Goal: Task Accomplishment & Management: Manage account settings

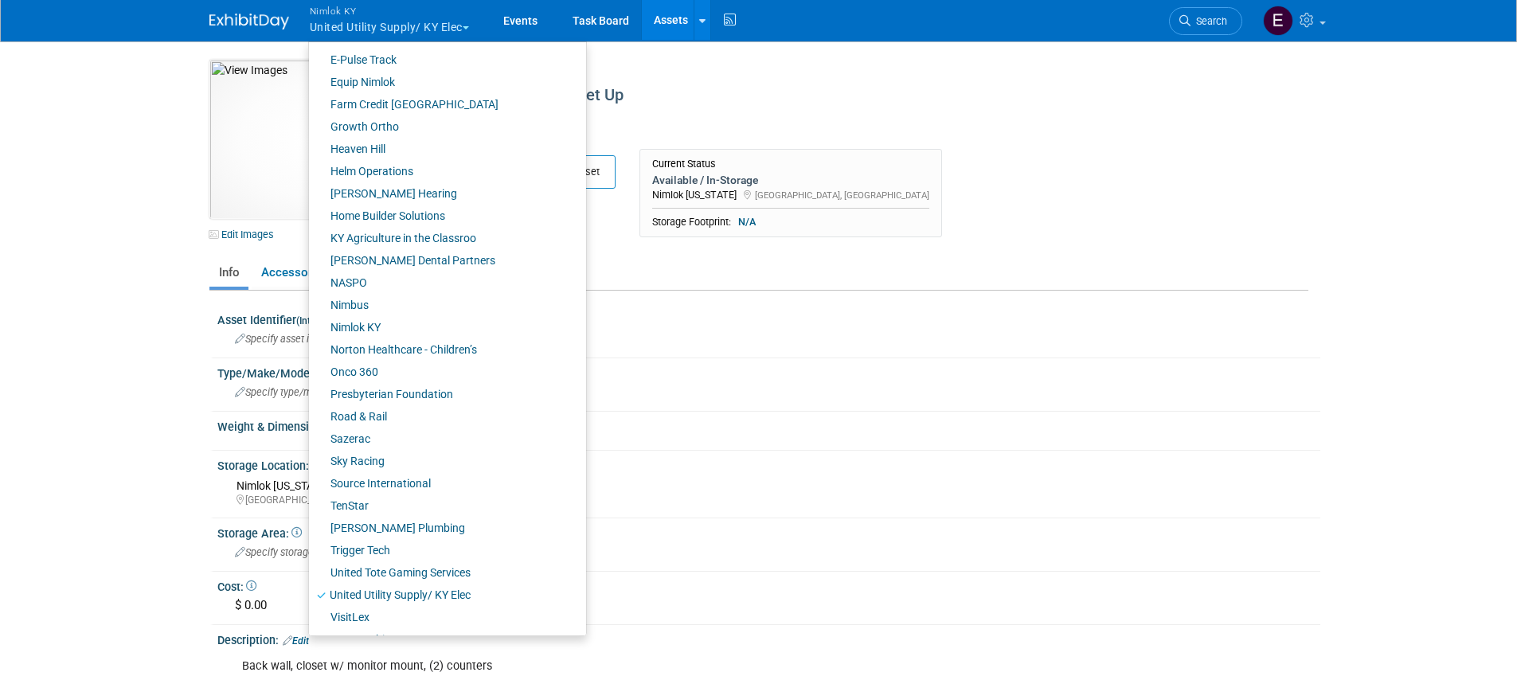
scroll to position [443, 0]
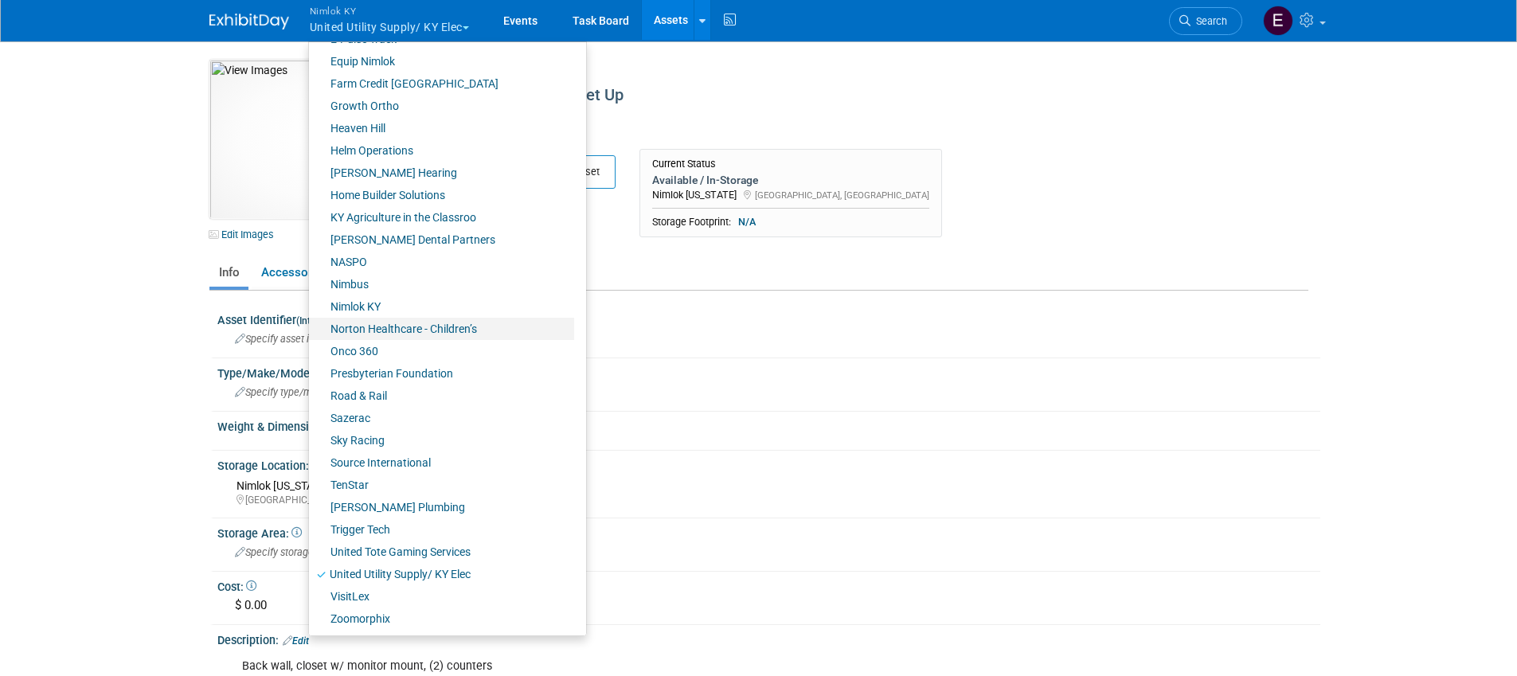
click at [382, 326] on link "Norton Healthcare - Children’s" at bounding box center [441, 329] width 265 height 22
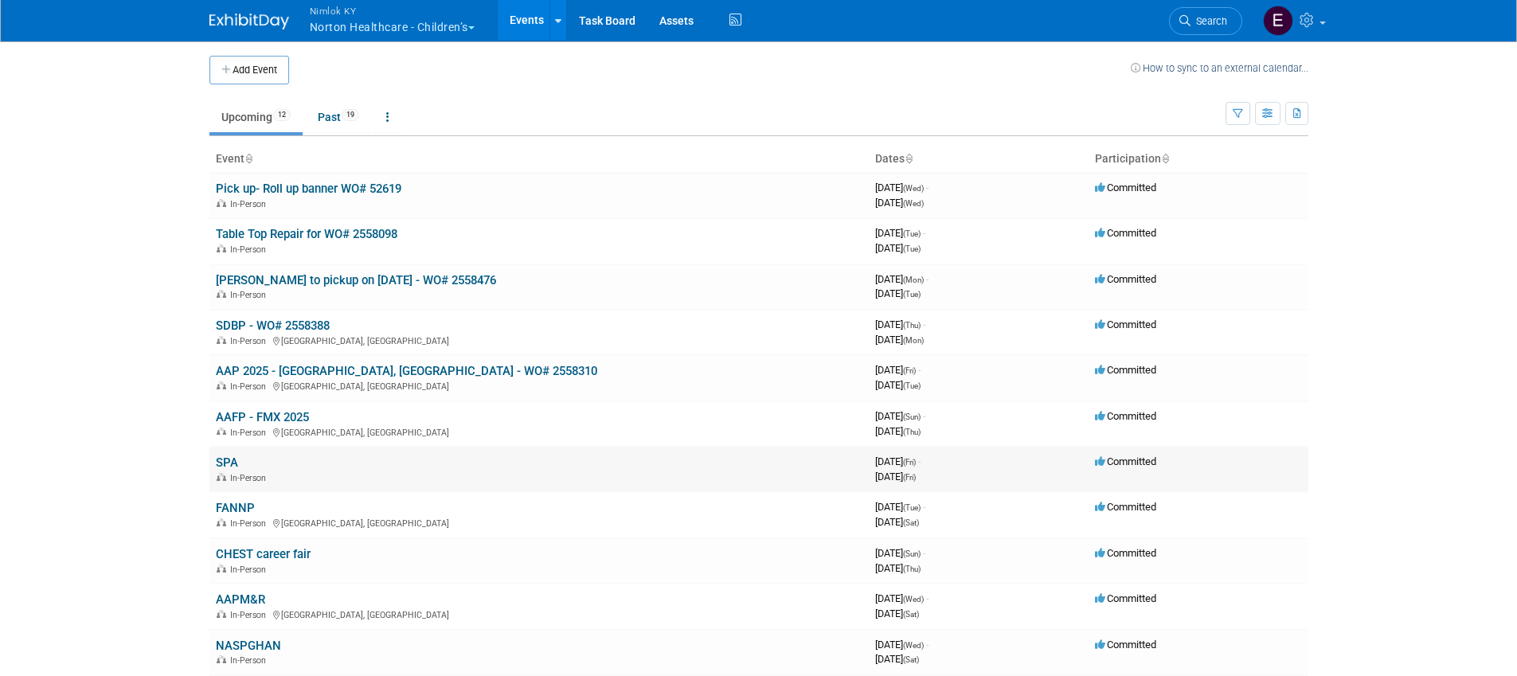
click at [228, 460] on link "SPA" at bounding box center [227, 462] width 22 height 14
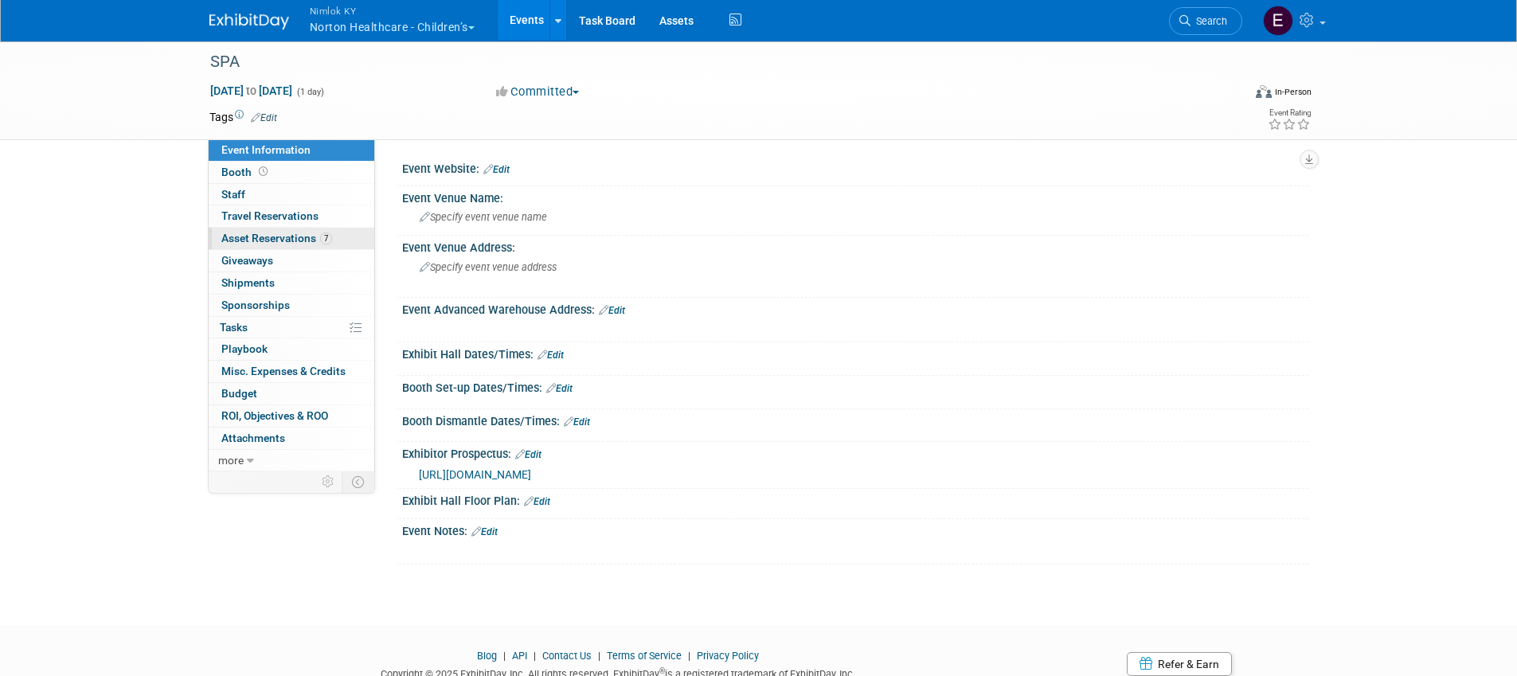
click at [283, 238] on span "Asset Reservations 7" at bounding box center [276, 238] width 111 height 13
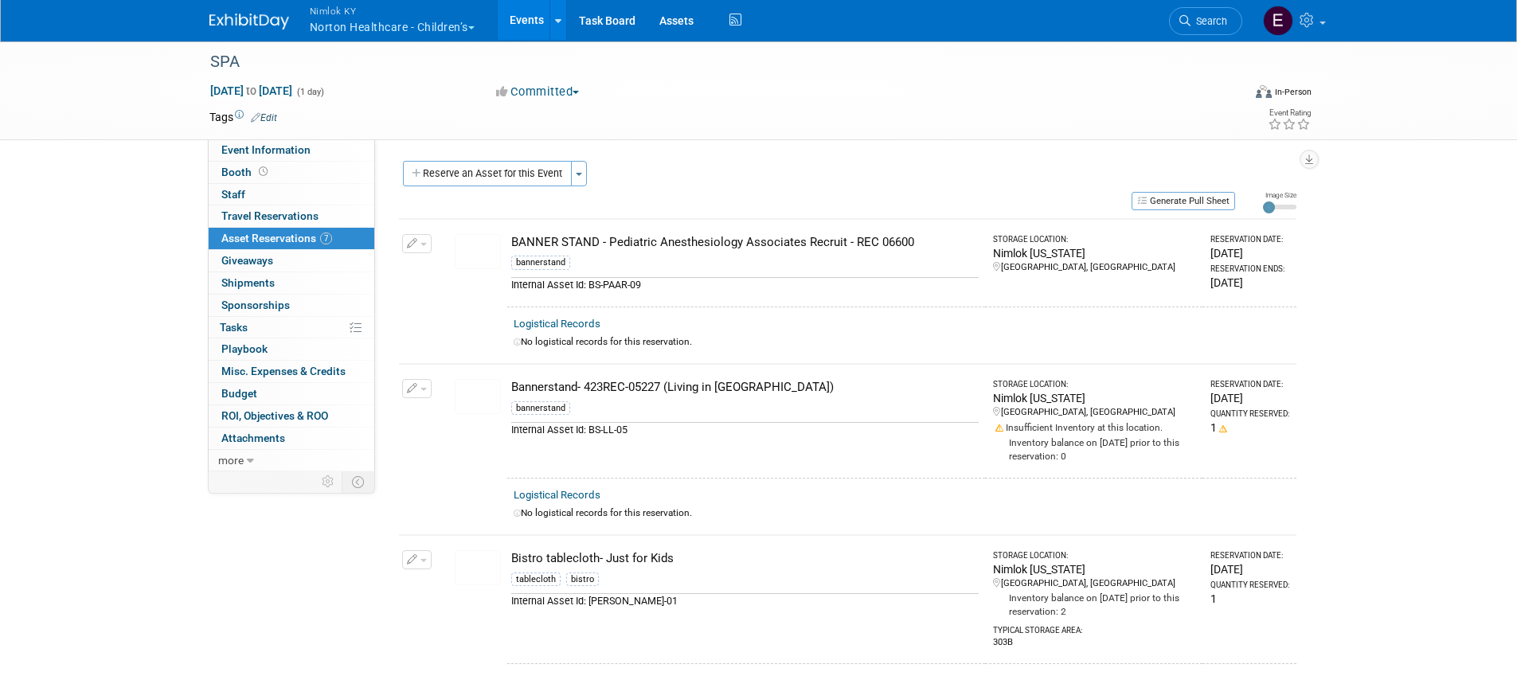
click at [583, 180] on button "Toggle Dropdown" at bounding box center [579, 173] width 16 height 25
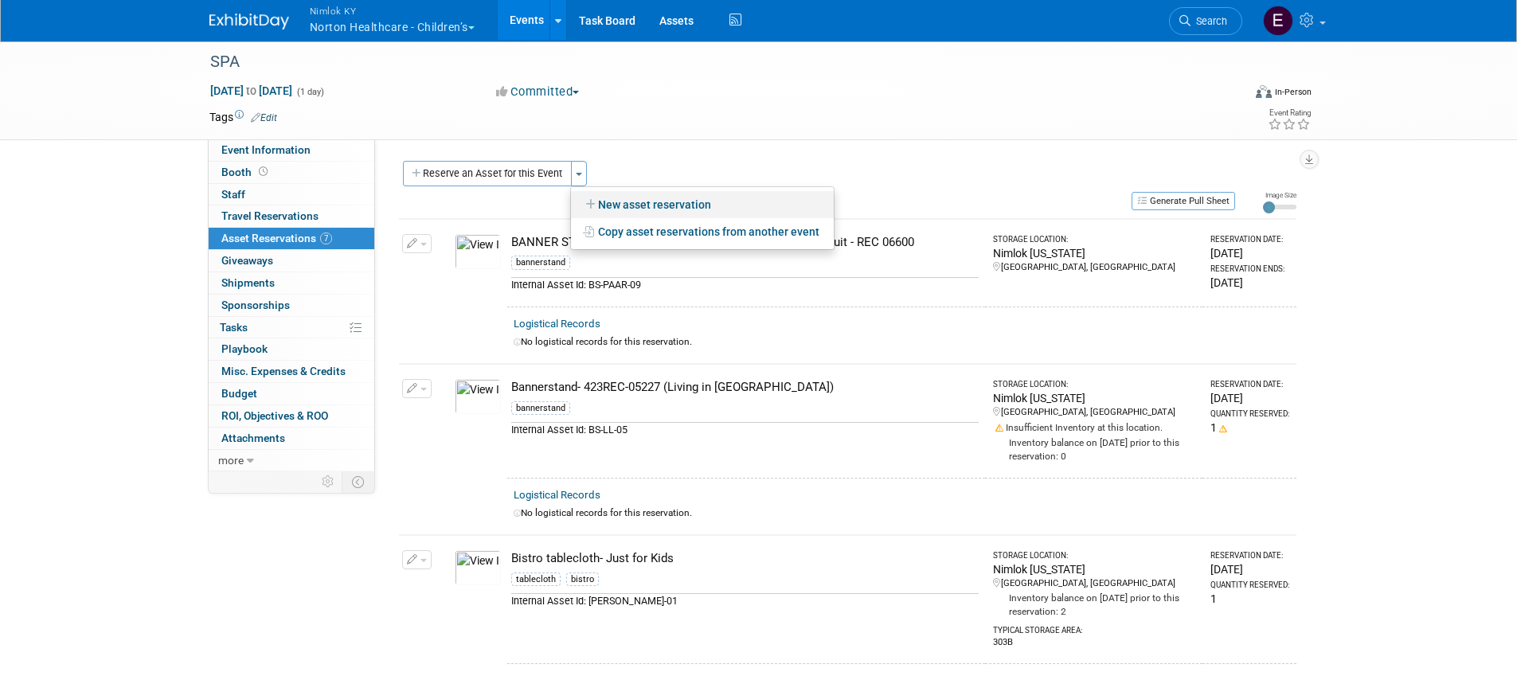
click at [611, 197] on link "New asset reservation" at bounding box center [702, 204] width 263 height 27
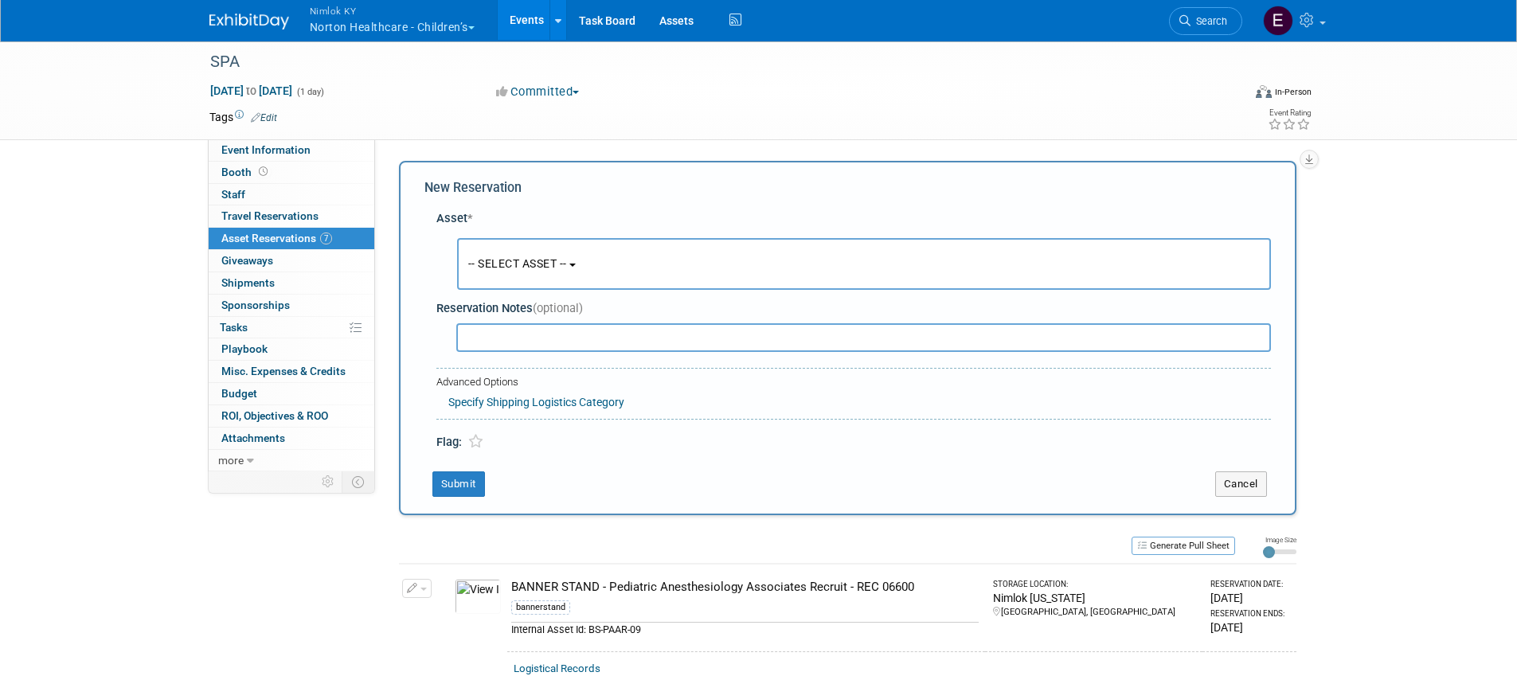
scroll to position [15, 0]
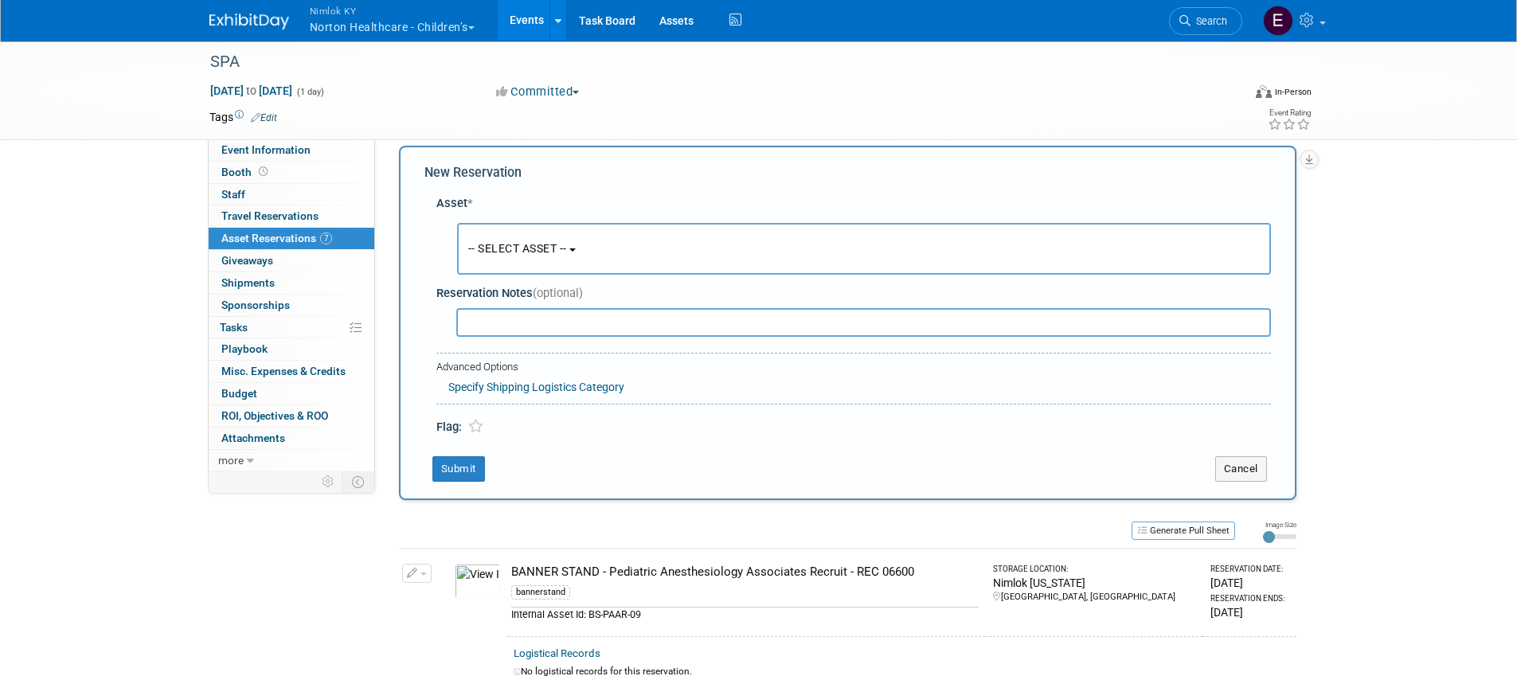
click at [567, 252] on span "-- SELECT ASSET --" at bounding box center [517, 248] width 99 height 13
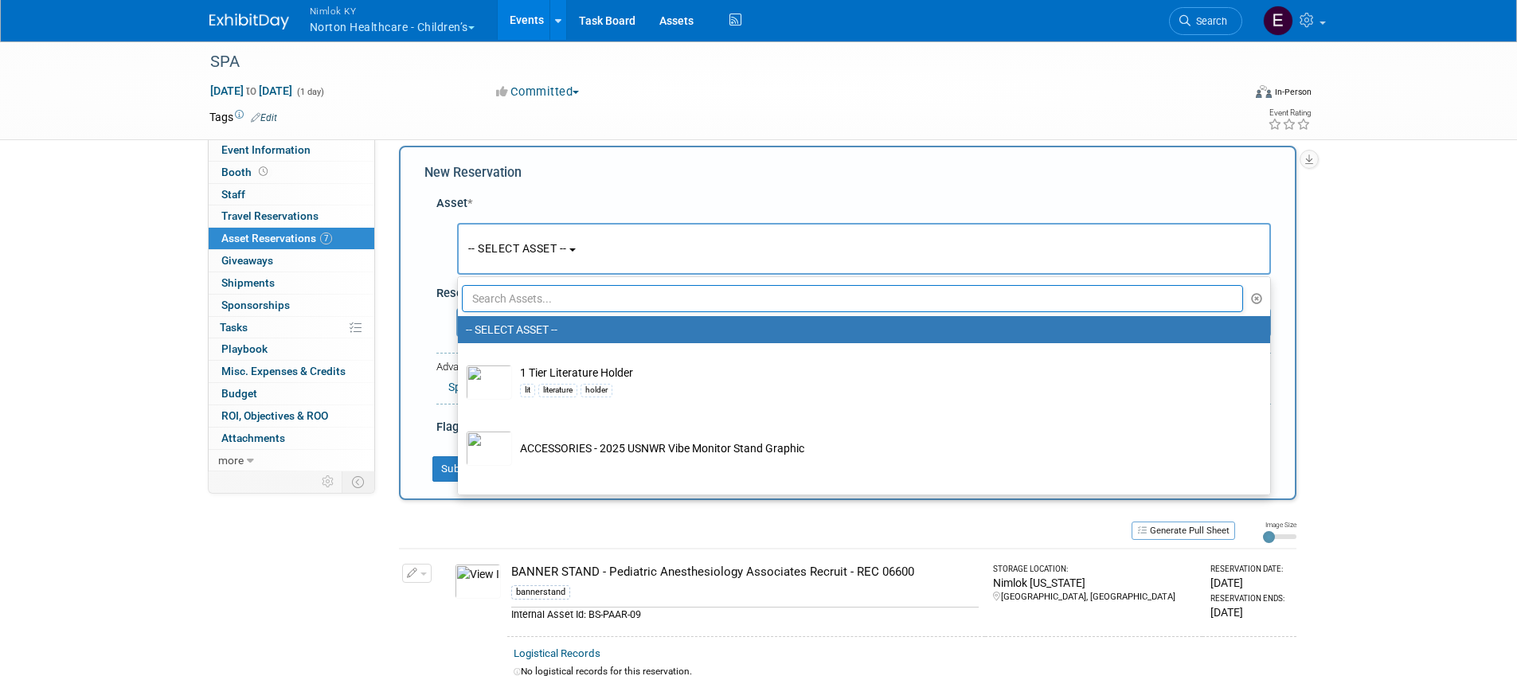
click at [553, 307] on input "text" at bounding box center [853, 298] width 782 height 27
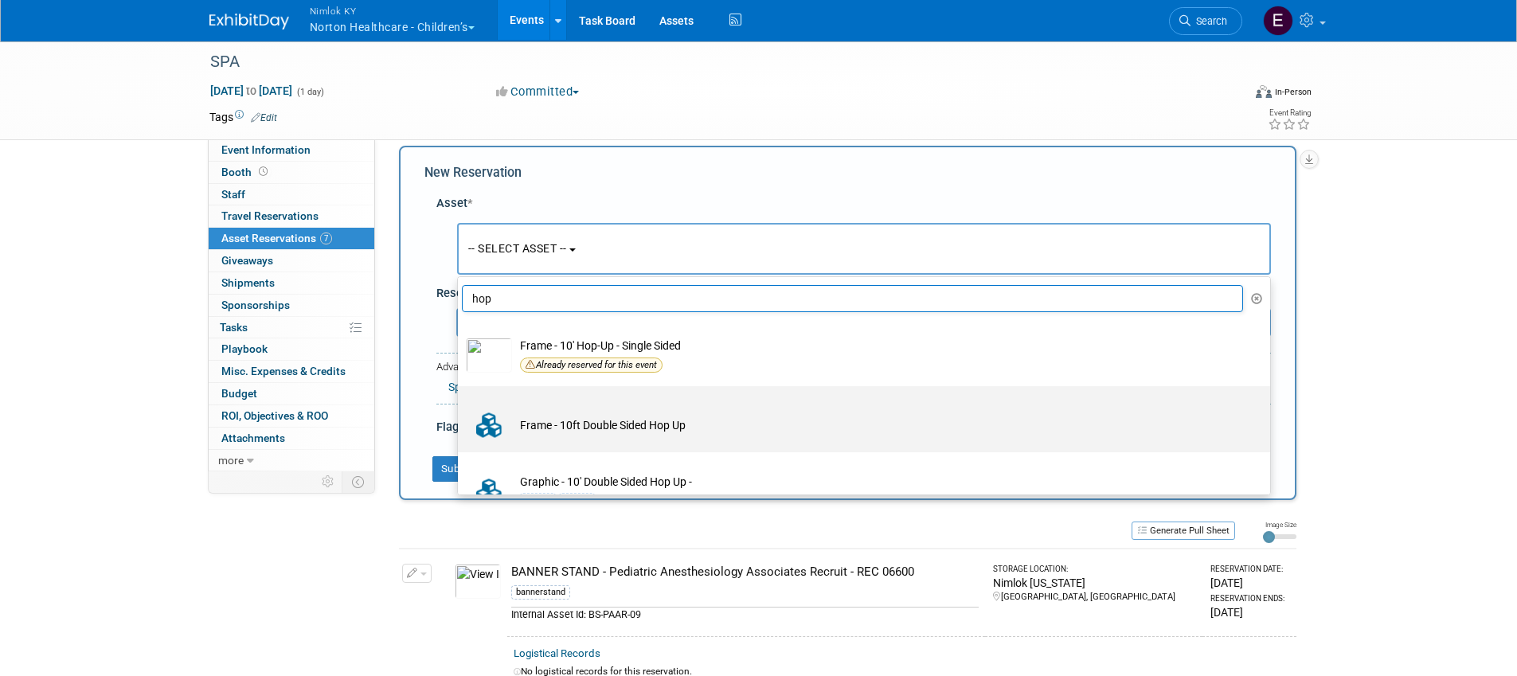
type input "hop"
click at [656, 428] on td "Frame - 10ft Double Sided Hop Up" at bounding box center [875, 425] width 726 height 35
click at [460, 405] on input "Frame - 10ft Double Sided Hop Up" at bounding box center [455, 400] width 10 height 10
radio input "true"
select select "10717486"
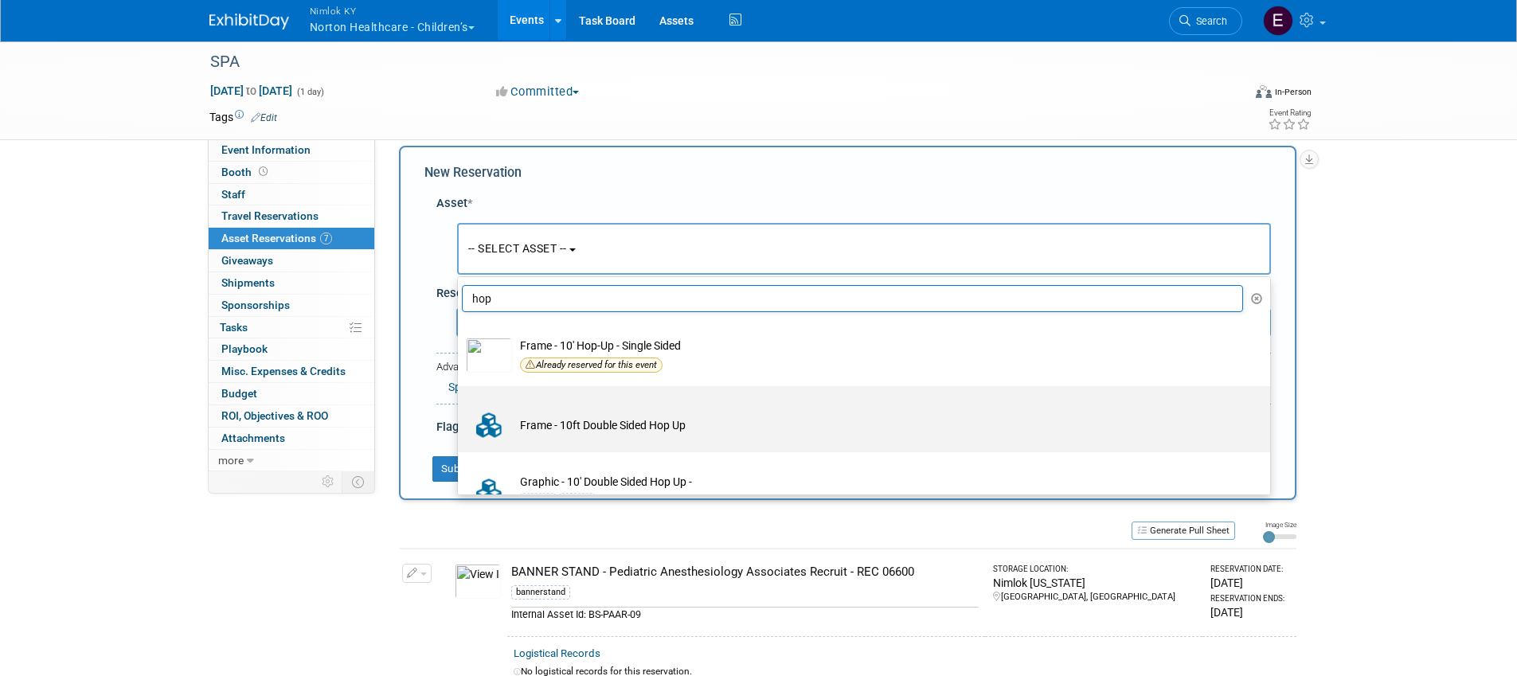
type input "hop"
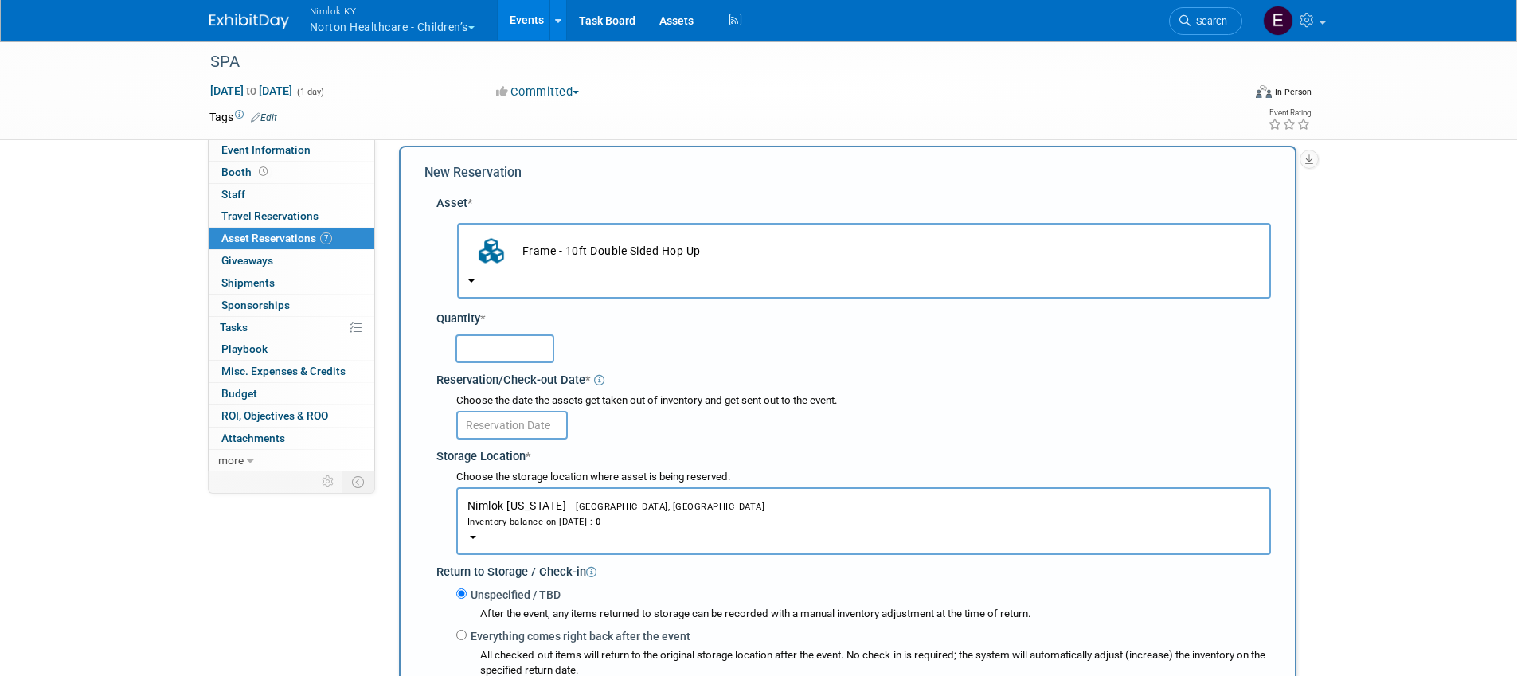
click at [560, 264] on td "Frame - 10ft Double Sided Hop Up" at bounding box center [886, 250] width 745 height 35
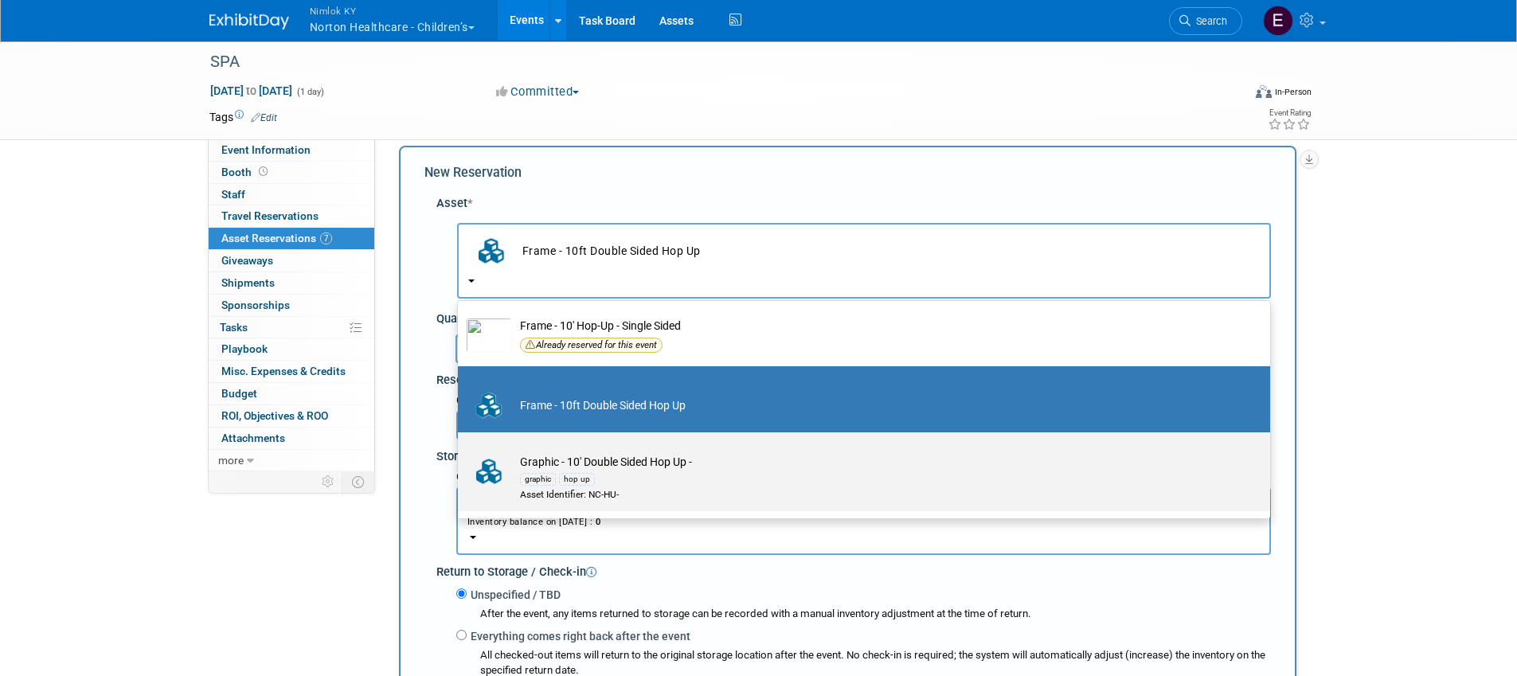
scroll to position [43, 0]
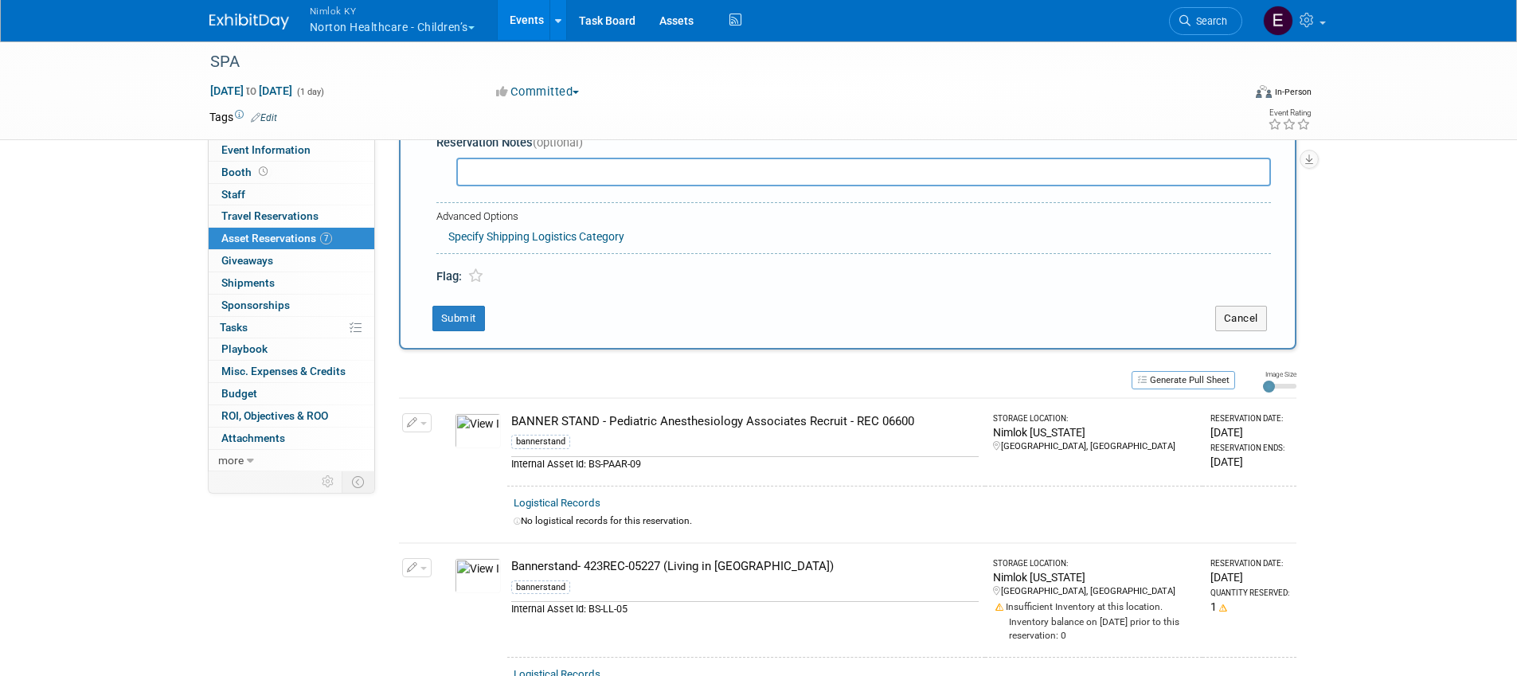
scroll to position [708, 0]
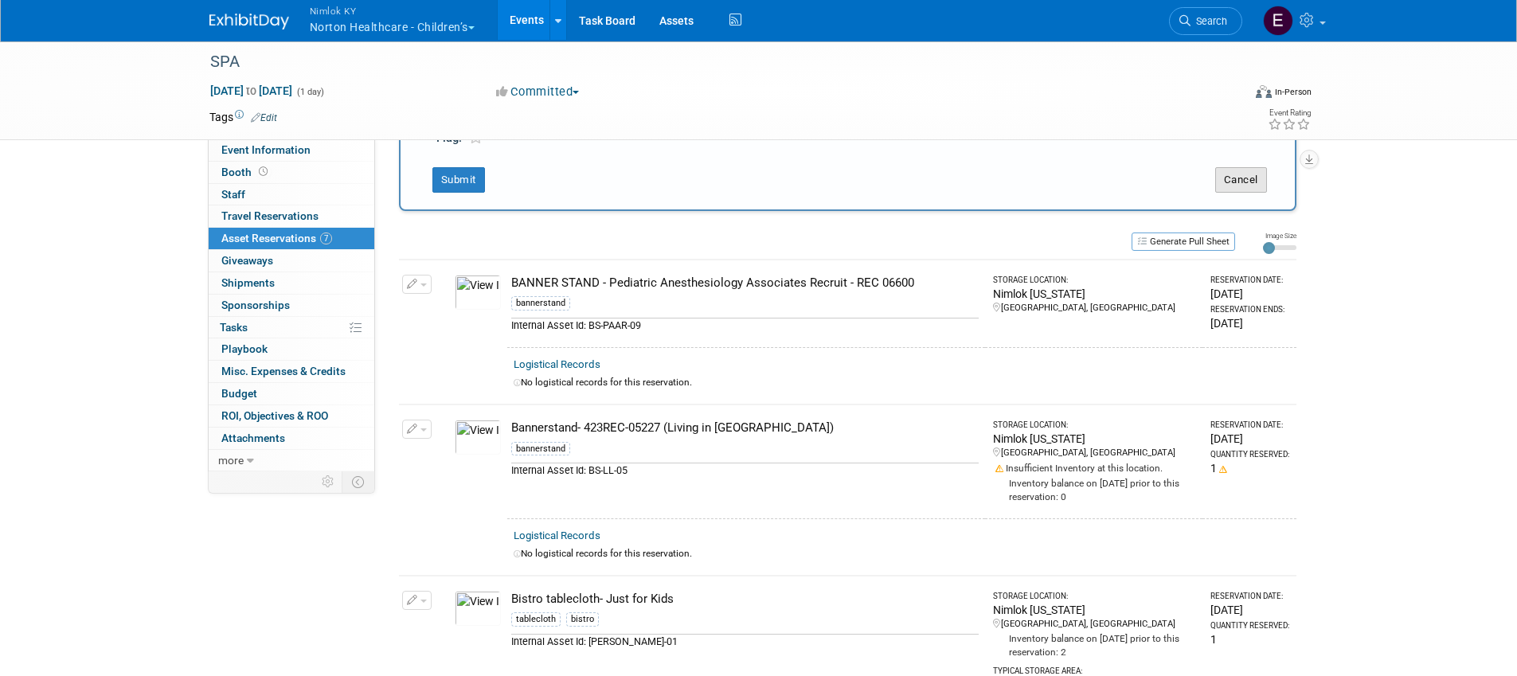
click at [1252, 177] on button "Cancel" at bounding box center [1241, 179] width 52 height 25
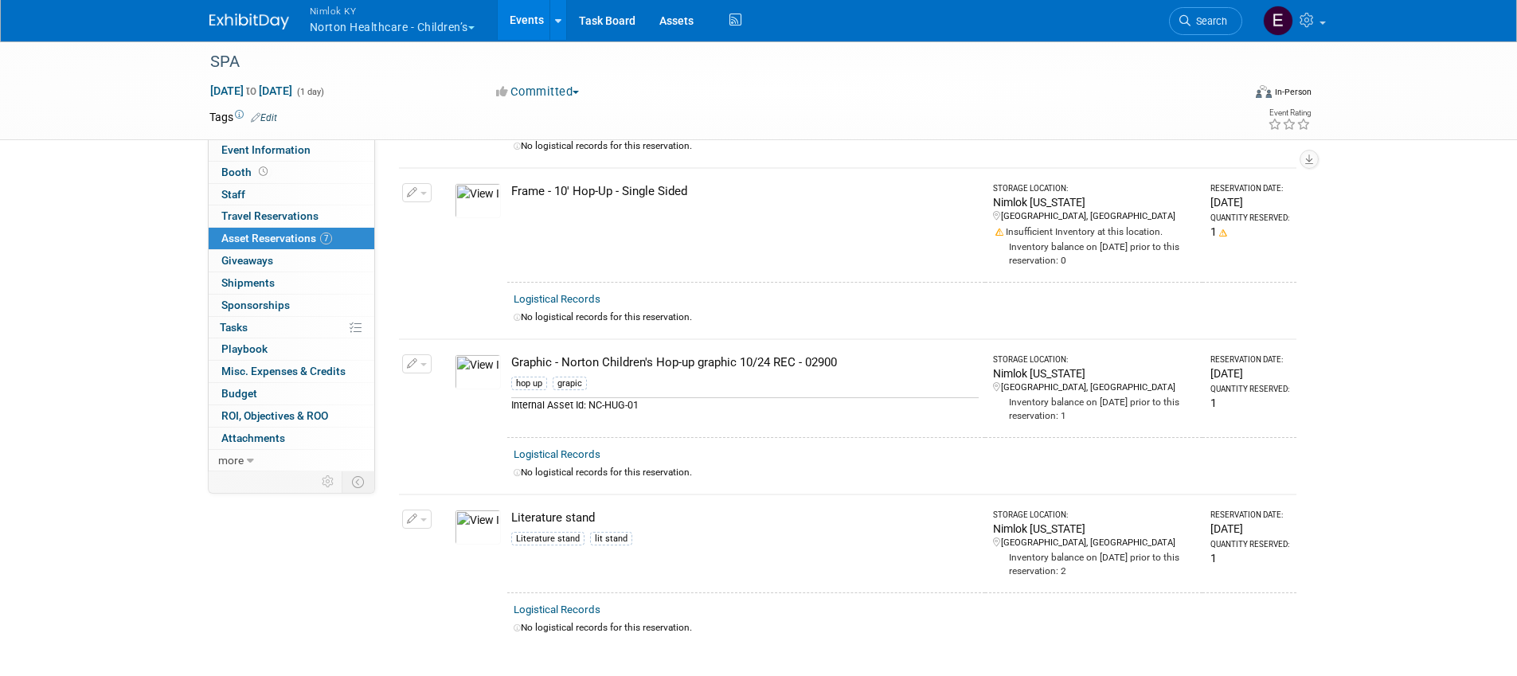
scroll to position [0, 0]
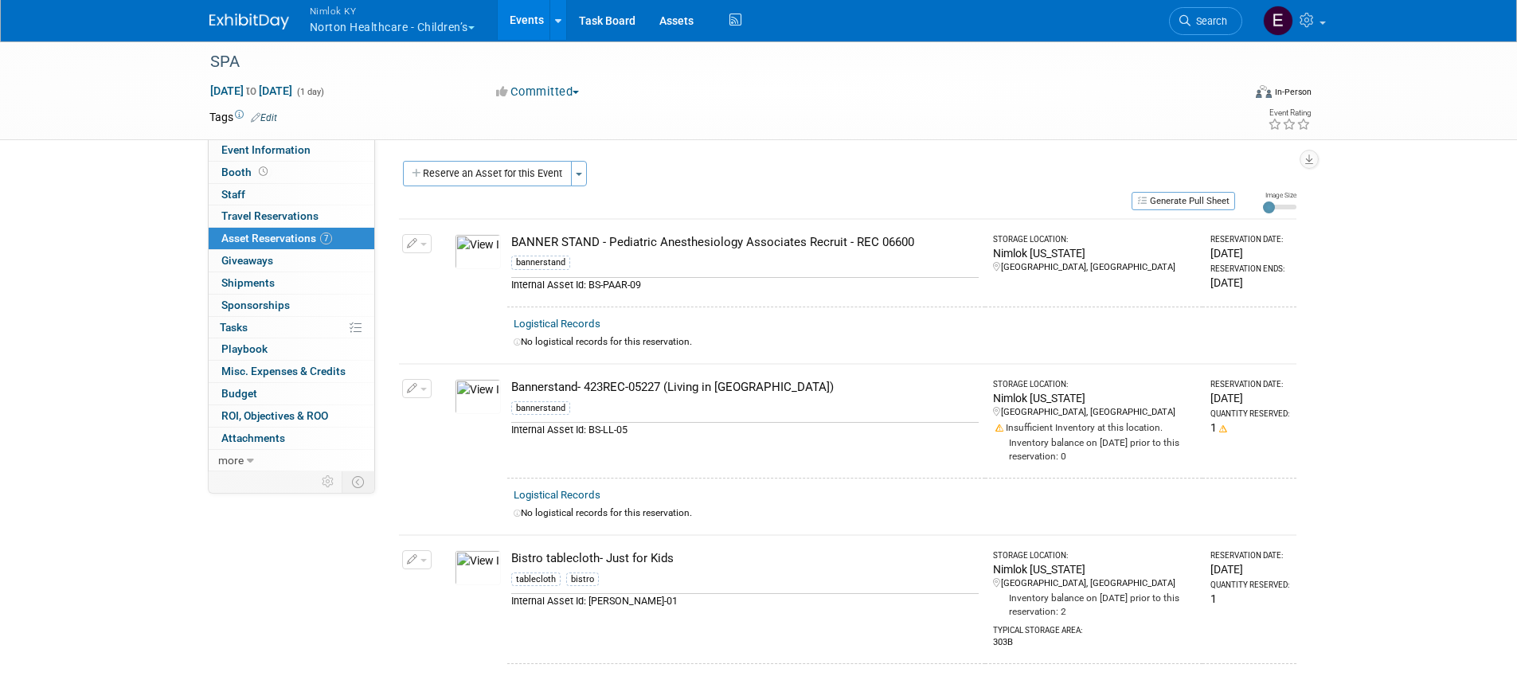
click at [530, 18] on link "Events" at bounding box center [527, 20] width 58 height 40
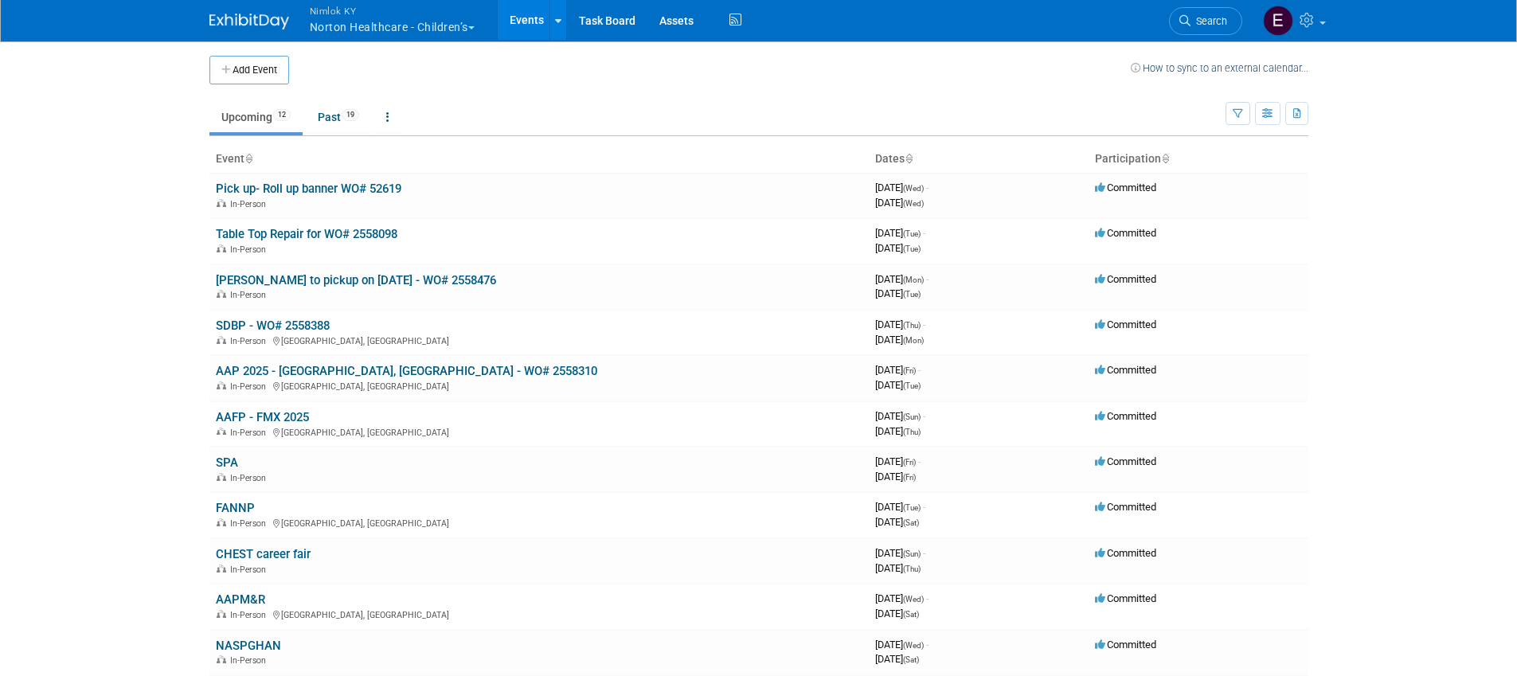
click at [566, 26] on link at bounding box center [557, 20] width 17 height 40
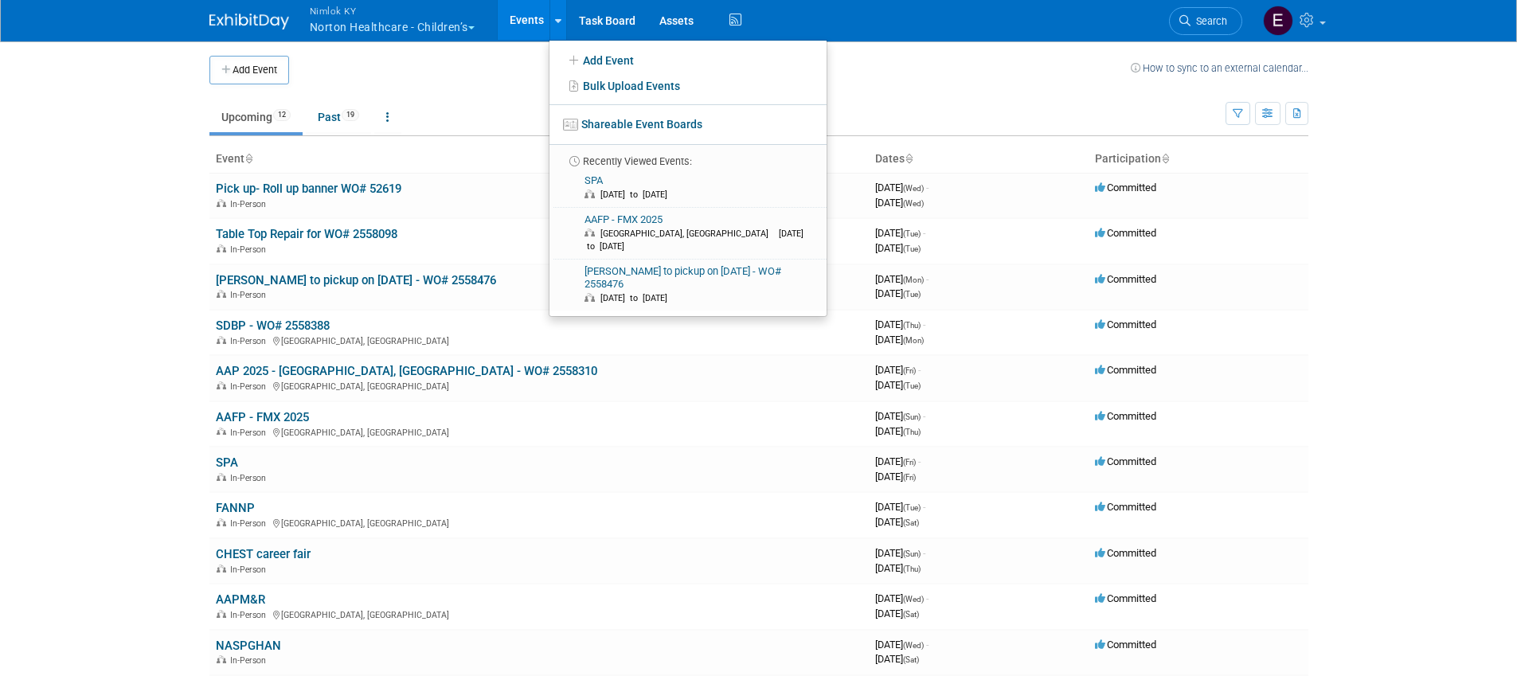
click at [373, 100] on ul "Upcoming 12 Past 19 All Events 31 Past and Upcoming Grouped Annually Events gro…" at bounding box center [717, 118] width 1016 height 36
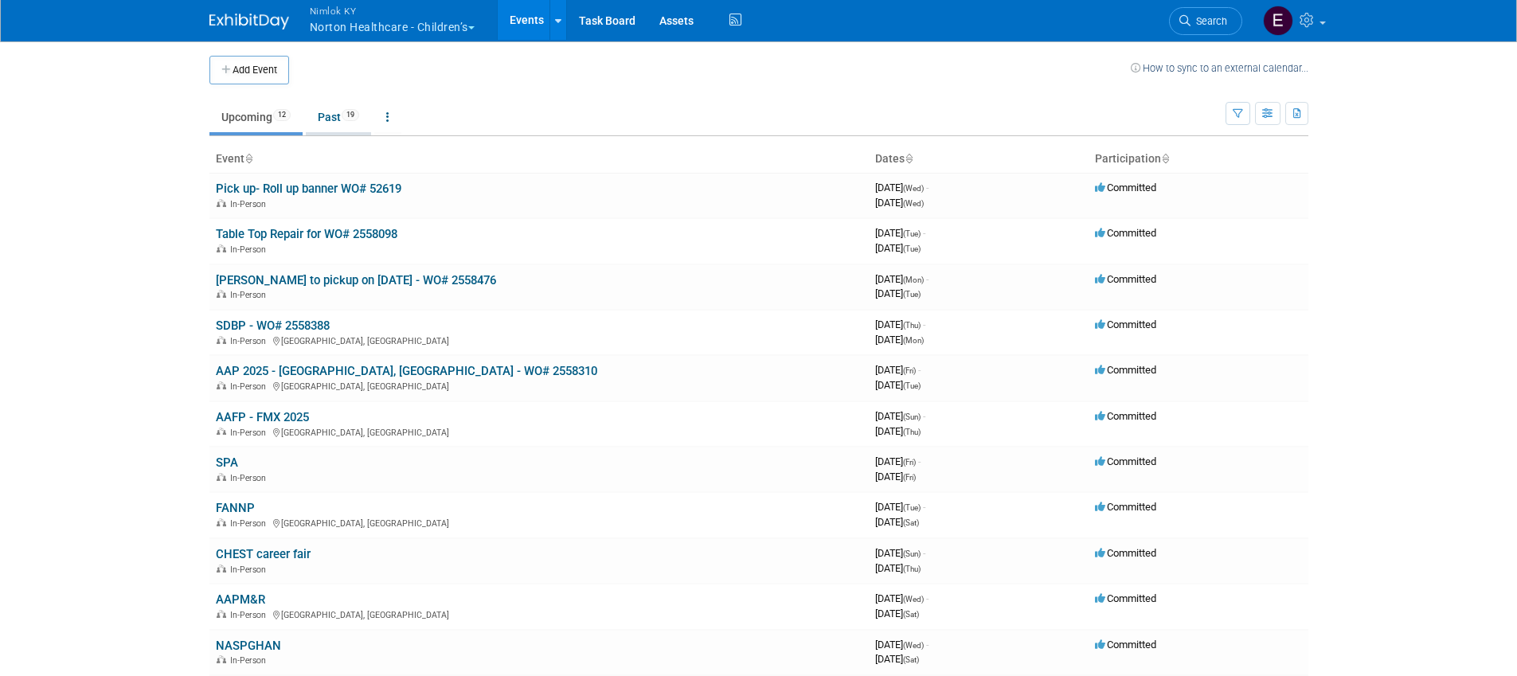
click at [347, 115] on span "19" at bounding box center [351, 115] width 18 height 12
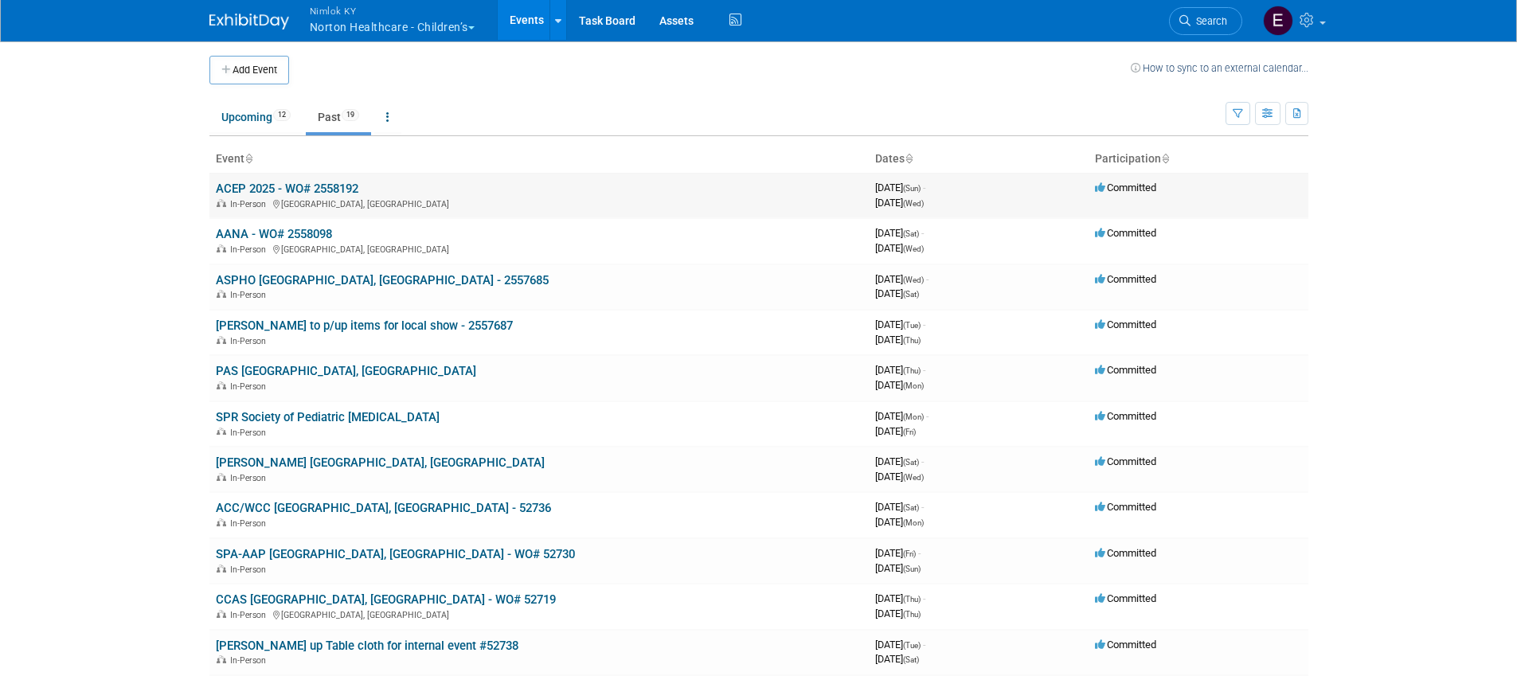
click at [334, 185] on link "ACEP 2025 - WO# 2558192" at bounding box center [287, 189] width 143 height 14
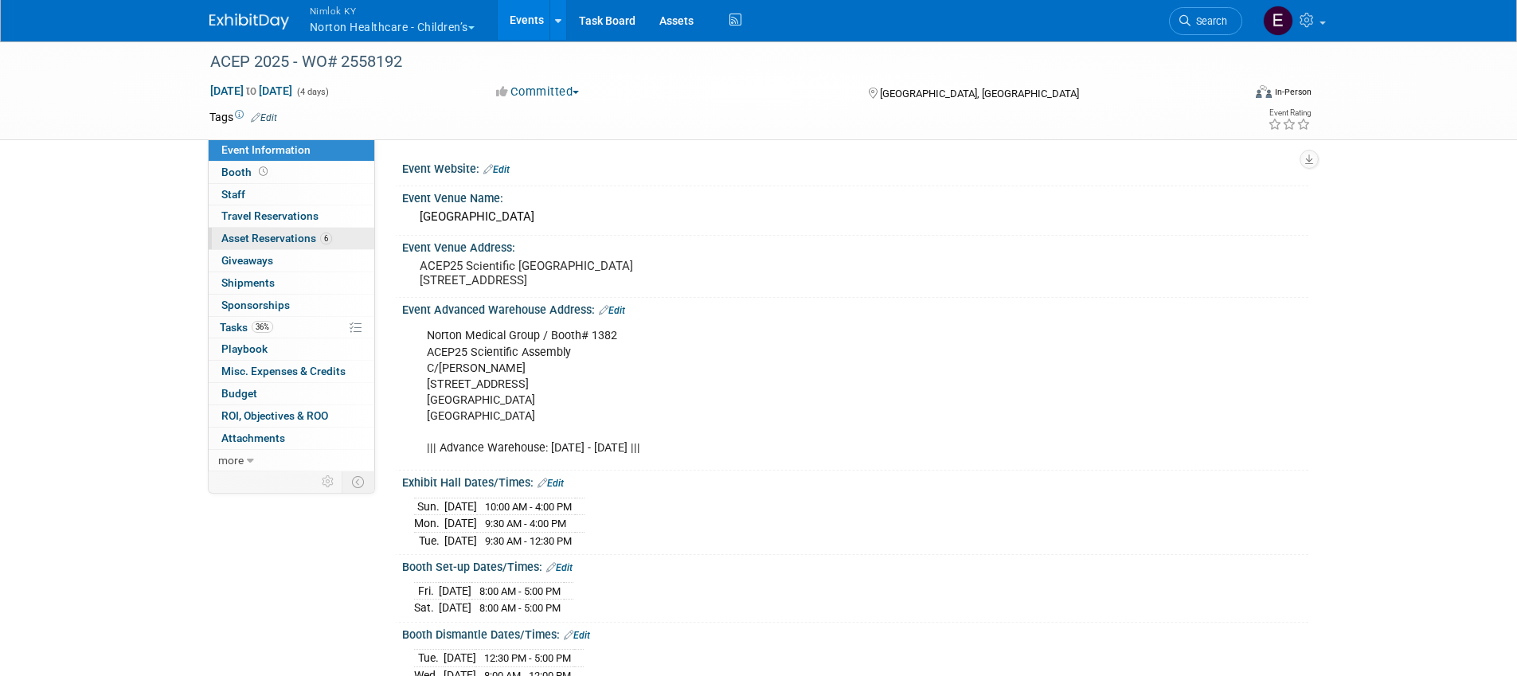
click at [276, 232] on span "Asset Reservations 6" at bounding box center [276, 238] width 111 height 13
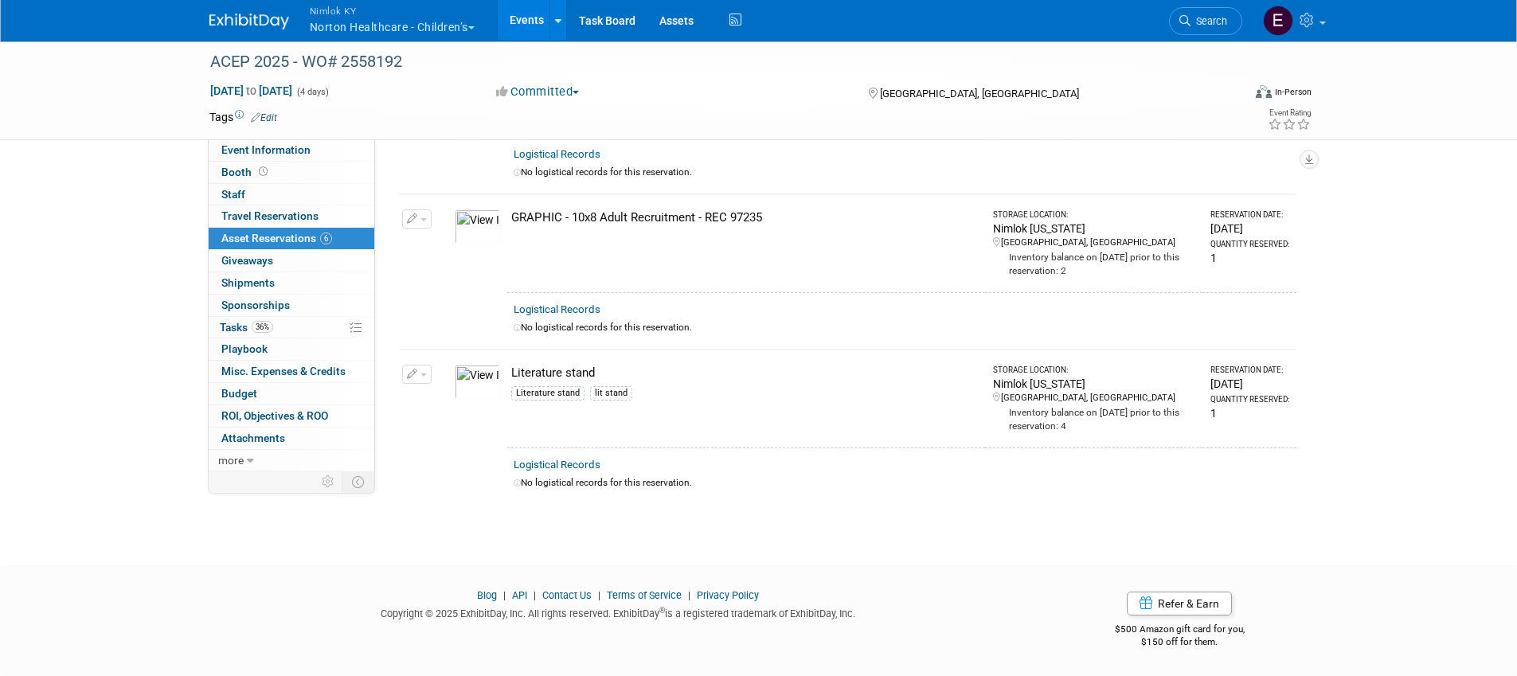
scroll to position [132, 0]
